Goal: Navigation & Orientation: Find specific page/section

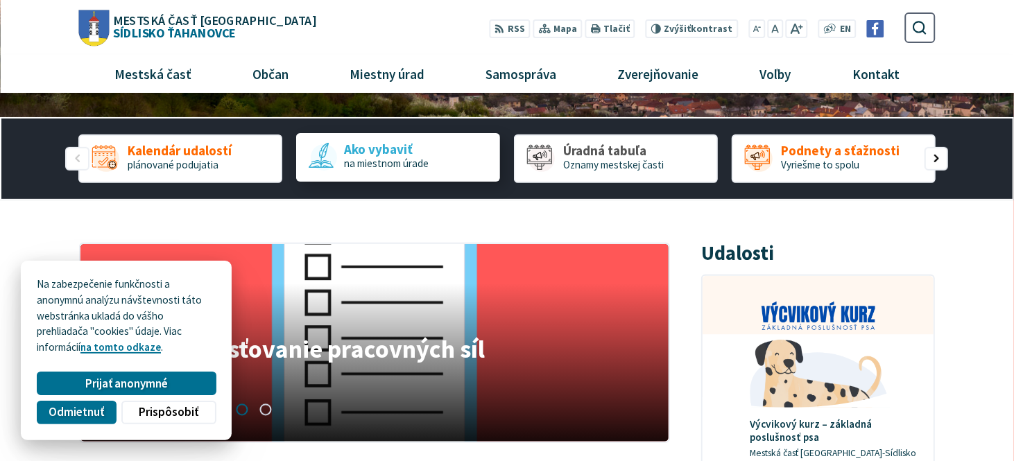
scroll to position [139, 0]
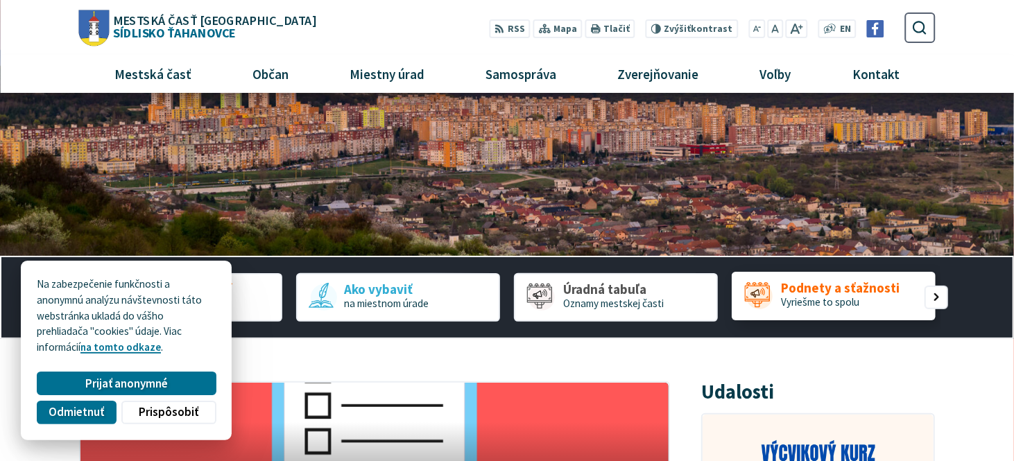
click at [834, 303] on span "Vyriešme to spolu" at bounding box center [820, 301] width 78 height 13
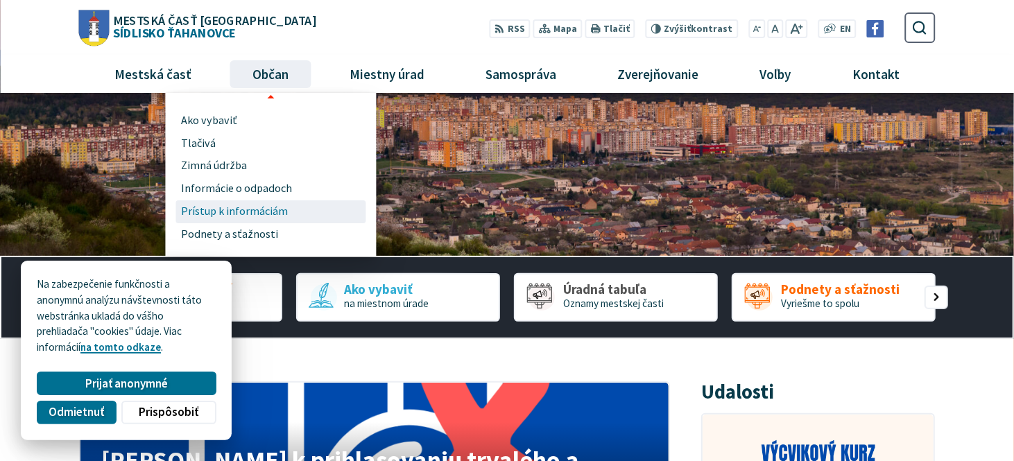
click at [216, 209] on span "Prístup k informáciám" at bounding box center [234, 211] width 107 height 23
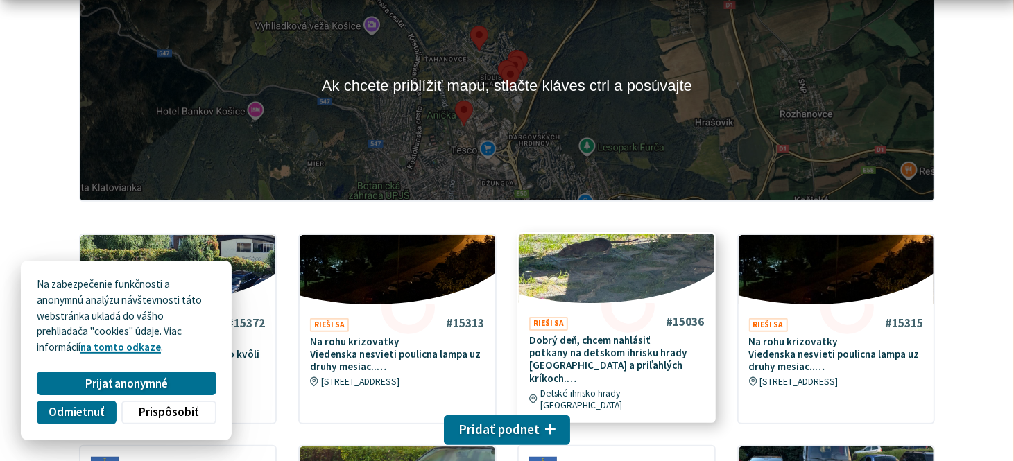
scroll to position [416, 0]
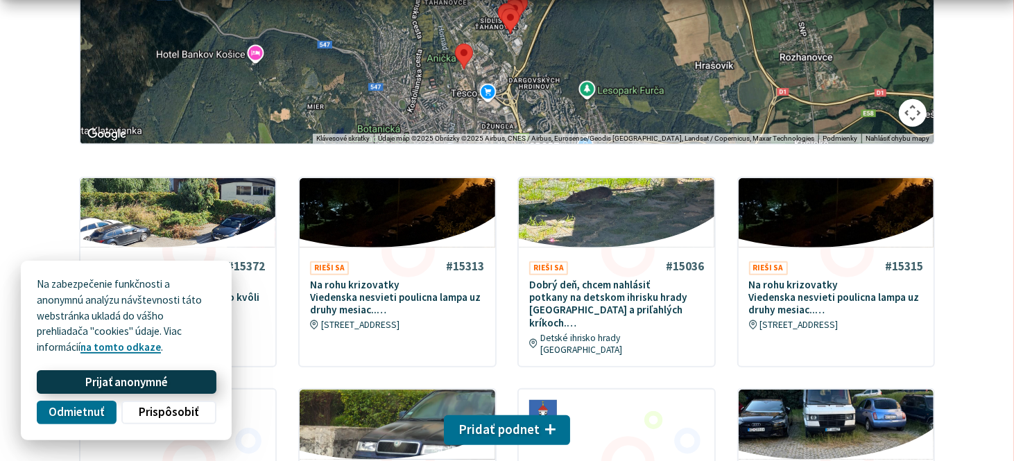
click at [105, 385] on span "Prijať anonymné" at bounding box center [126, 382] width 83 height 15
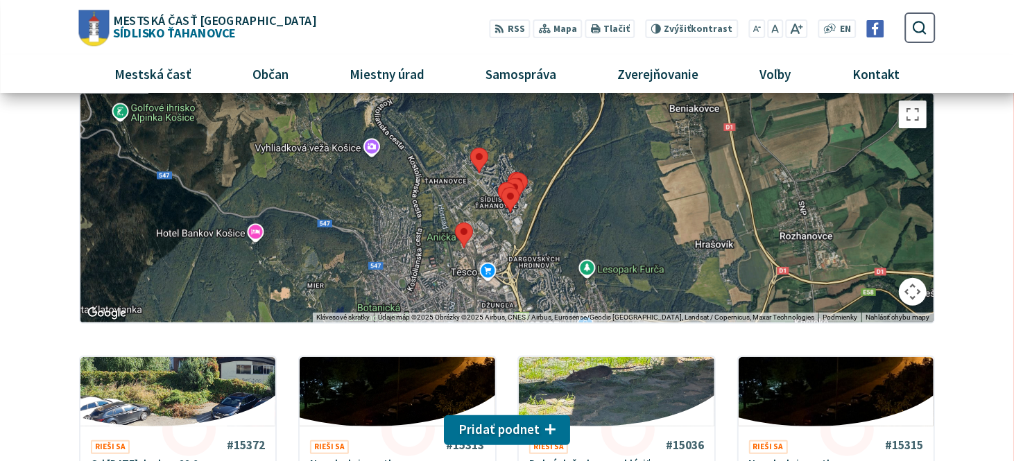
scroll to position [208, 0]
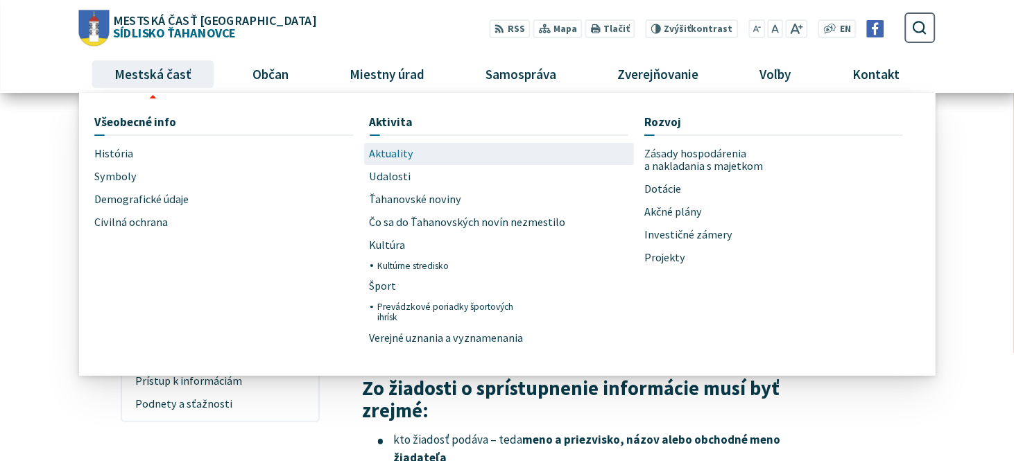
click at [396, 156] on span "Aktuality" at bounding box center [392, 154] width 44 height 23
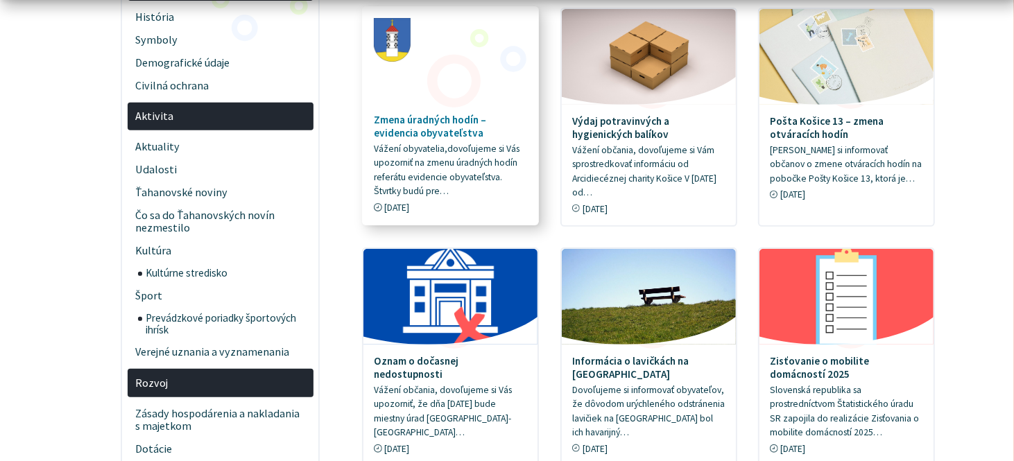
scroll to position [347, 0]
